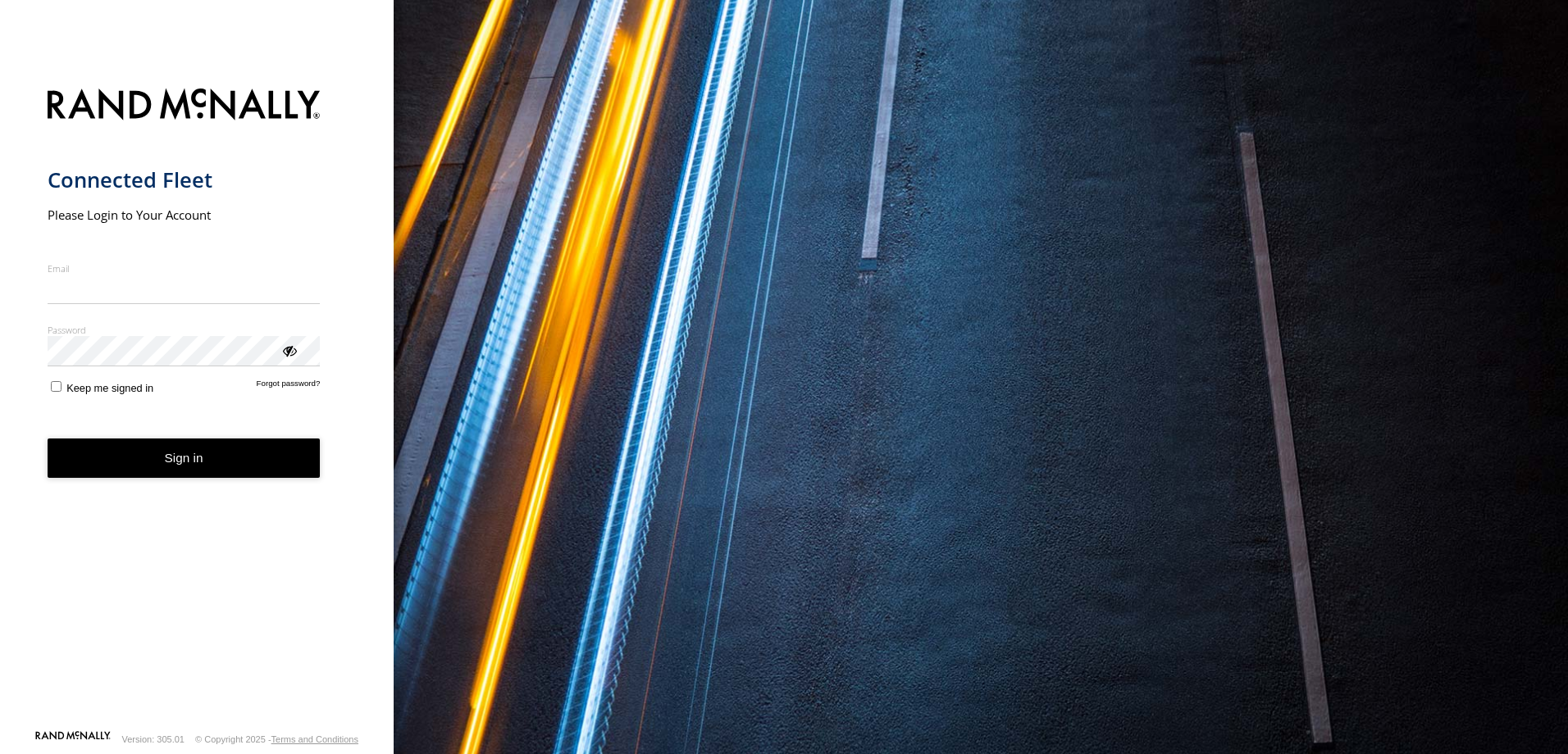
click at [0, 753] on nordpass-portal at bounding box center [0, 754] width 0 height 0
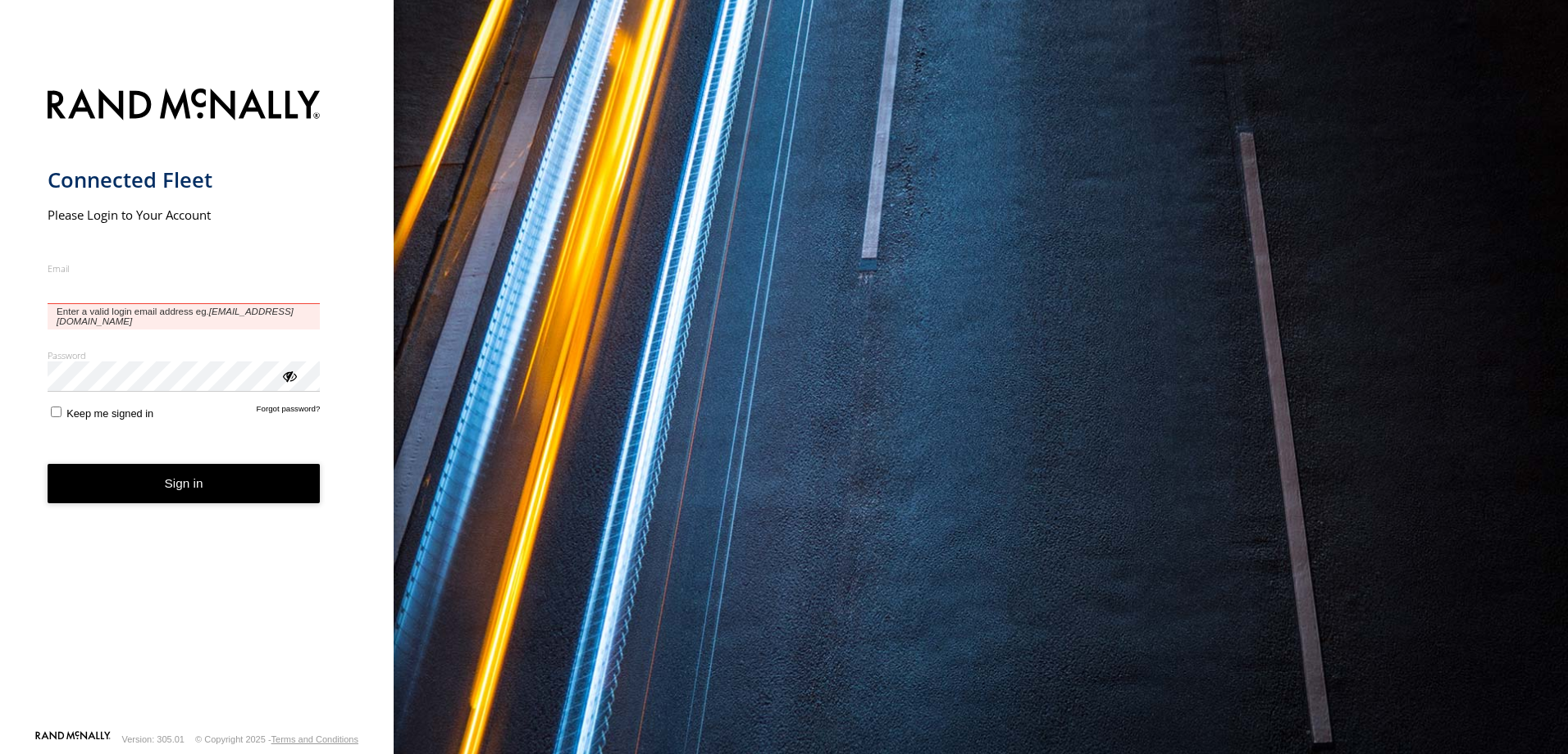
type input "**********"
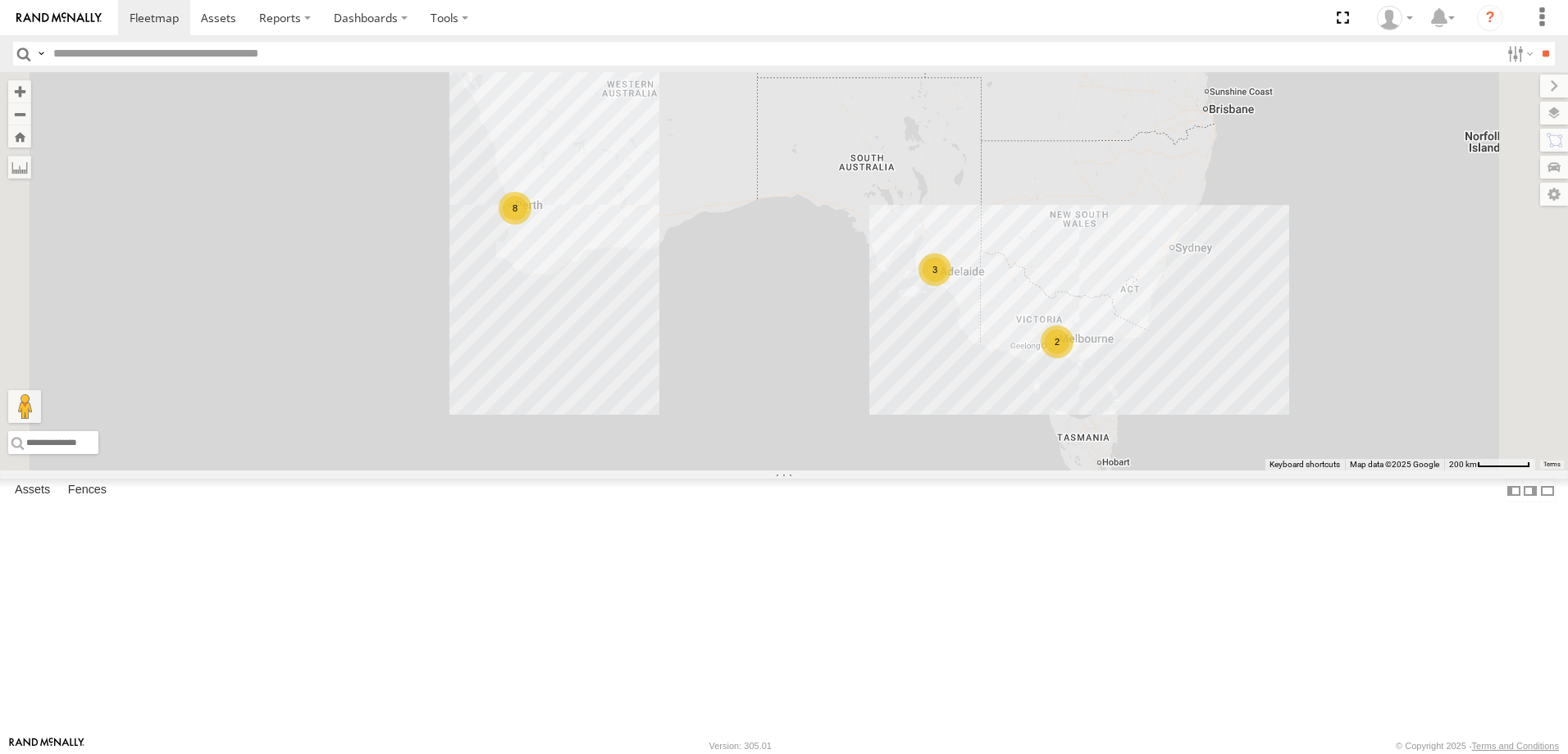
click at [0, 0] on div "All Assets" at bounding box center [0, 0] width 0 height 0
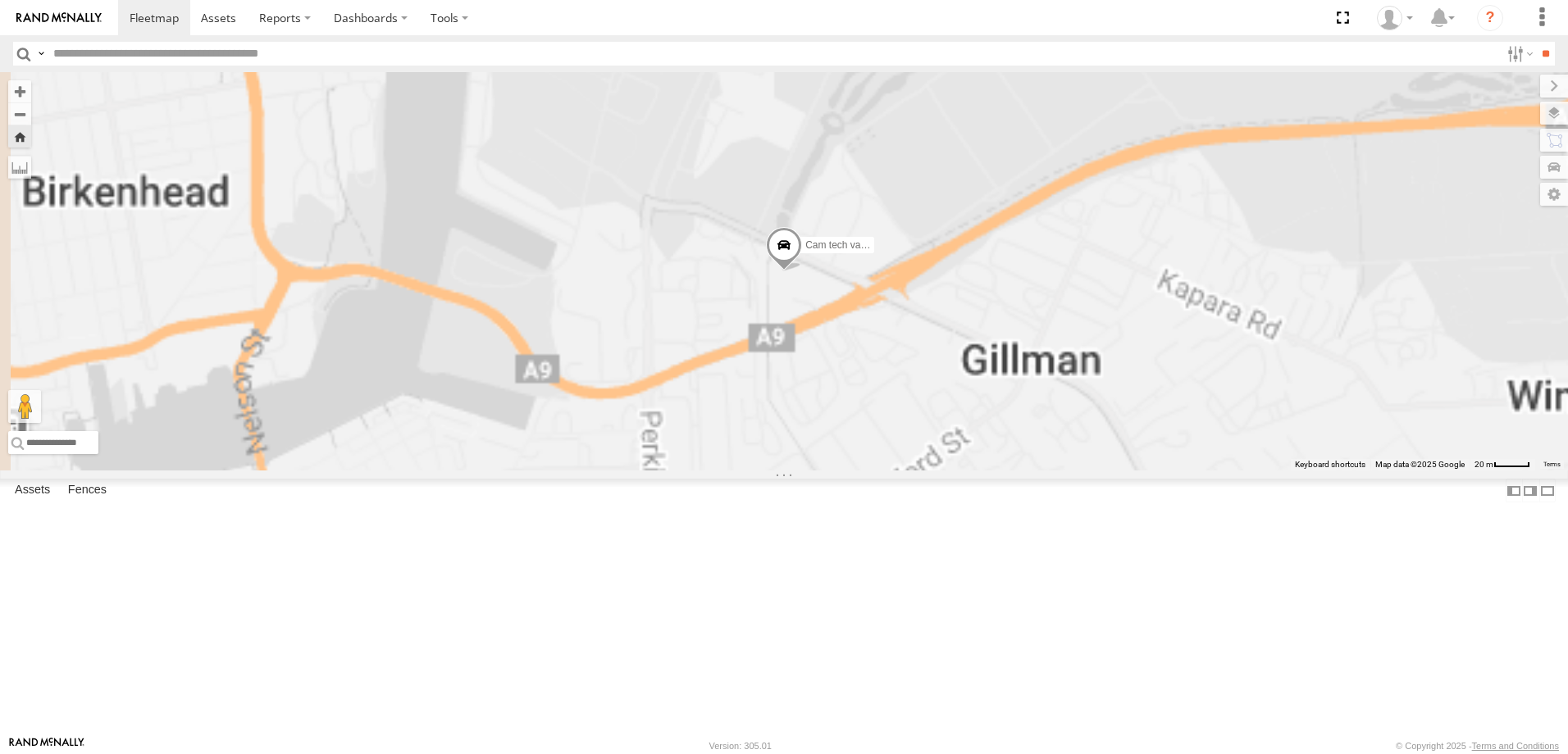
scroll to position [246, 0]
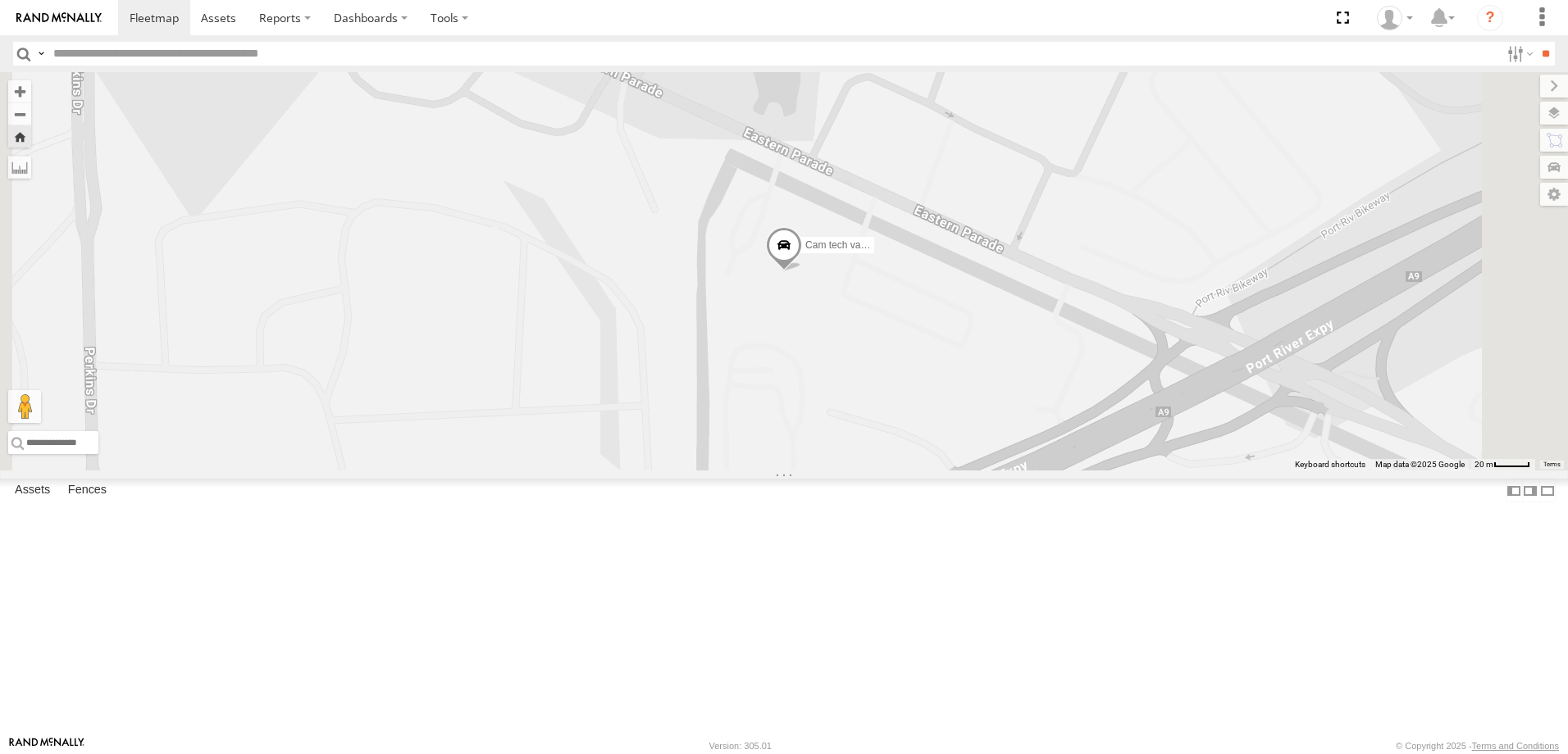
click at [0, 0] on div "All Assets" at bounding box center [0, 0] width 0 height 0
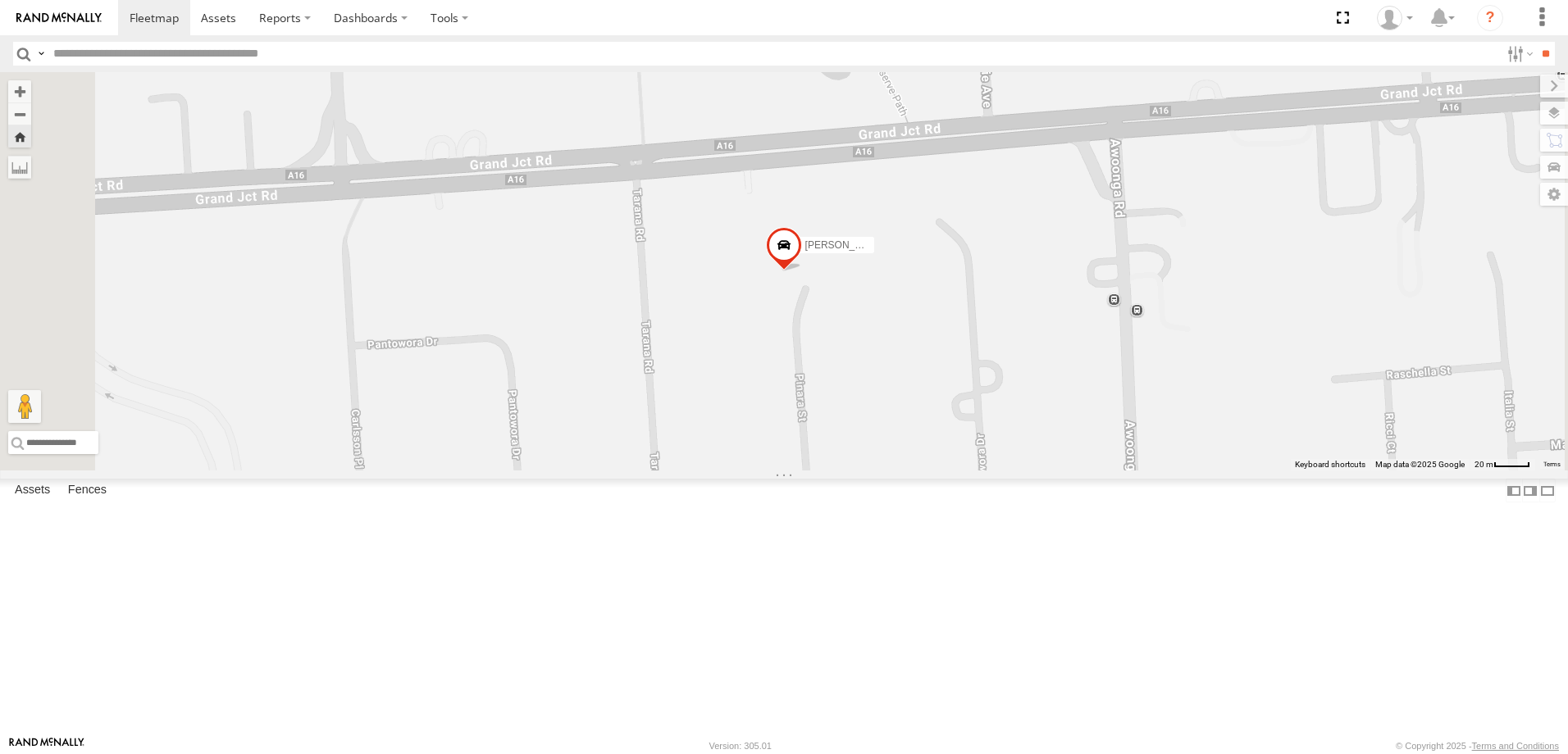
click at [802, 272] on span at bounding box center [783, 250] width 36 height 44
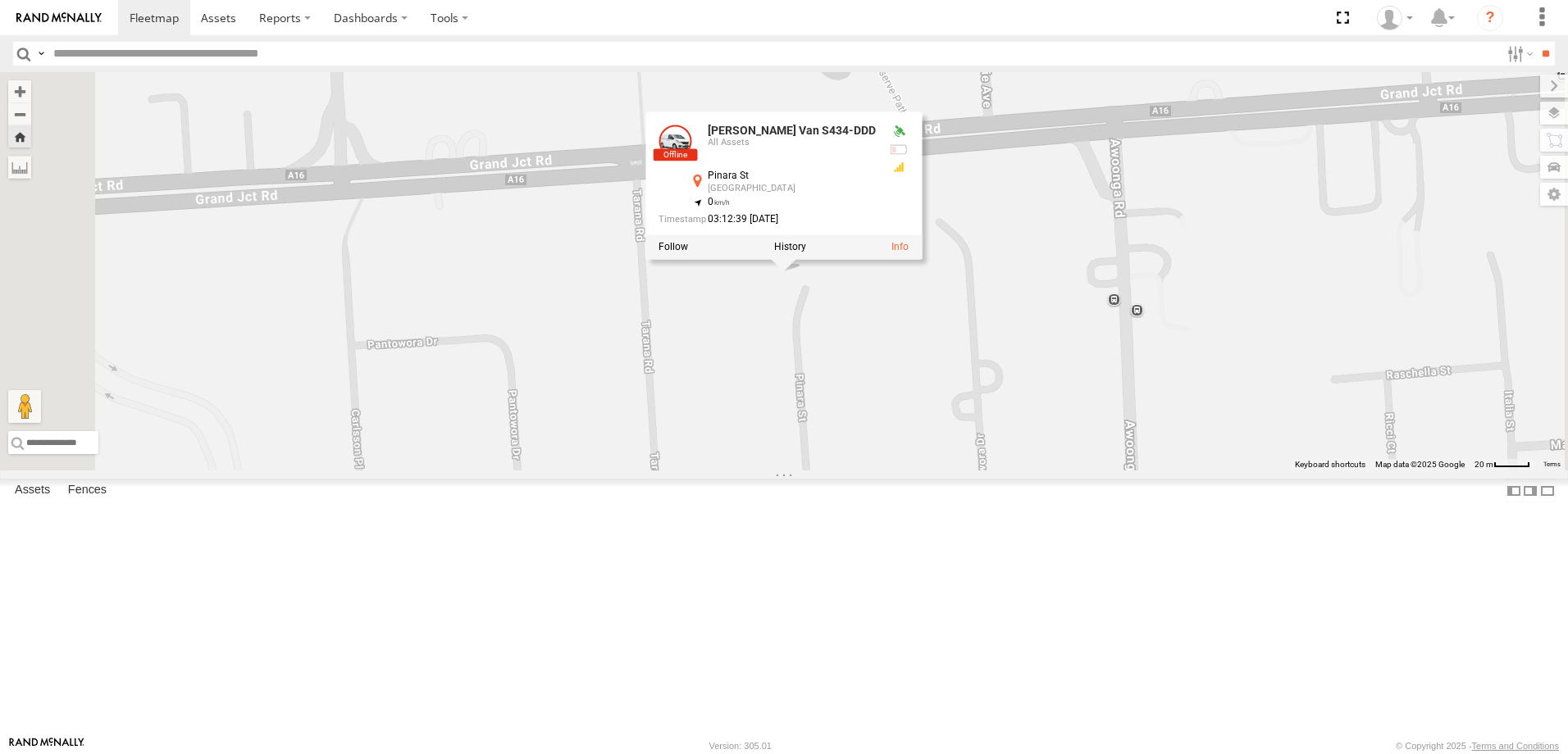
drag, startPoint x: 1084, startPoint y: 269, endPoint x: 890, endPoint y: 262, distance: 194.1
click at [890, 236] on div "[PERSON_NAME] Van S434-DDD All Assets Pinara [GEOGRAPHIC_DATA] -34.84444 , 138.…" at bounding box center [783, 173] width 276 height 123
drag, startPoint x: 890, startPoint y: 262, endPoint x: 933, endPoint y: 262, distance: 43.0
copy div "[PERSON_NAME] Van S434-DDD"
